Goal: Transaction & Acquisition: Subscribe to service/newsletter

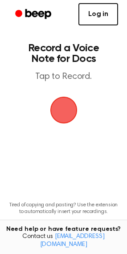
click at [98, 15] on link "Log in" at bounding box center [98, 14] width 40 height 22
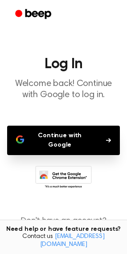
click at [65, 137] on button "Continue with Google" at bounding box center [63, 140] width 113 height 29
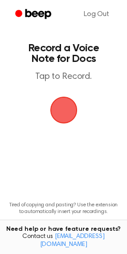
click at [69, 100] on span "button" at bounding box center [63, 110] width 37 height 37
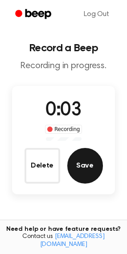
click at [78, 161] on button "Save" at bounding box center [85, 166] width 36 height 36
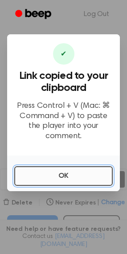
click at [78, 173] on button "OK" at bounding box center [63, 176] width 99 height 20
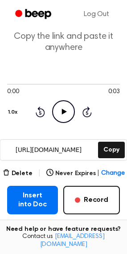
scroll to position [45, 0]
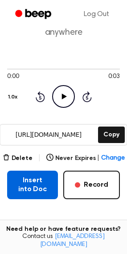
click at [32, 181] on button "Insert into Doc" at bounding box center [32, 185] width 51 height 29
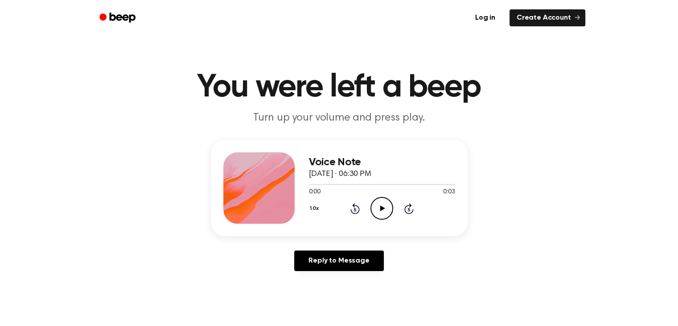
click at [375, 205] on icon "Play Audio" at bounding box center [382, 208] width 23 height 23
click at [387, 203] on icon "Play Audio" at bounding box center [382, 208] width 23 height 23
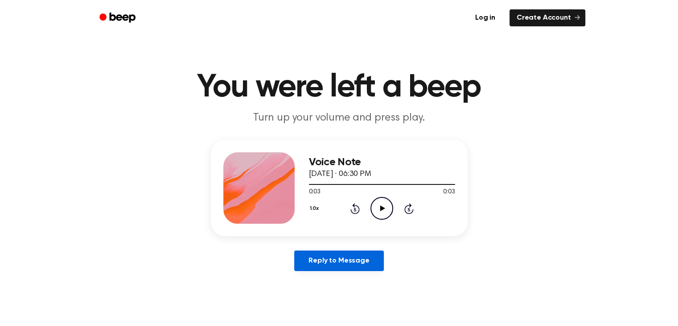
click at [330, 261] on link "Reply to Message" at bounding box center [338, 260] width 89 height 21
